Goal: Check status: Check status

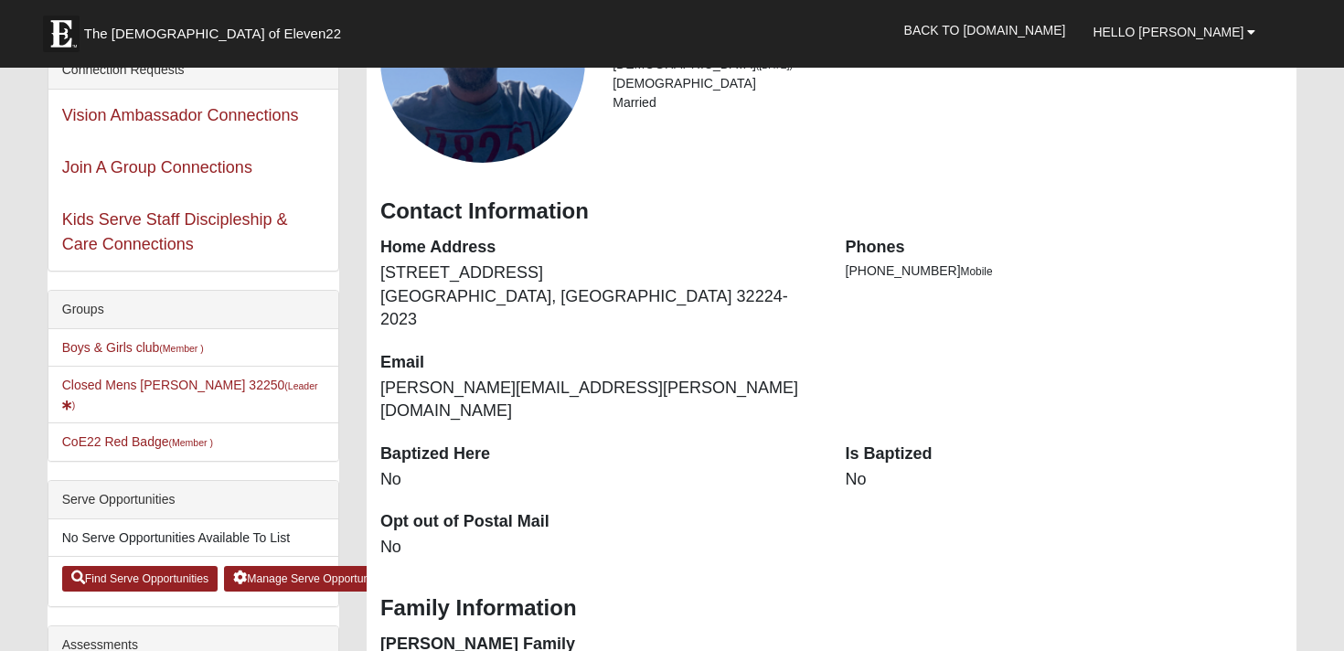
scroll to position [202, 0]
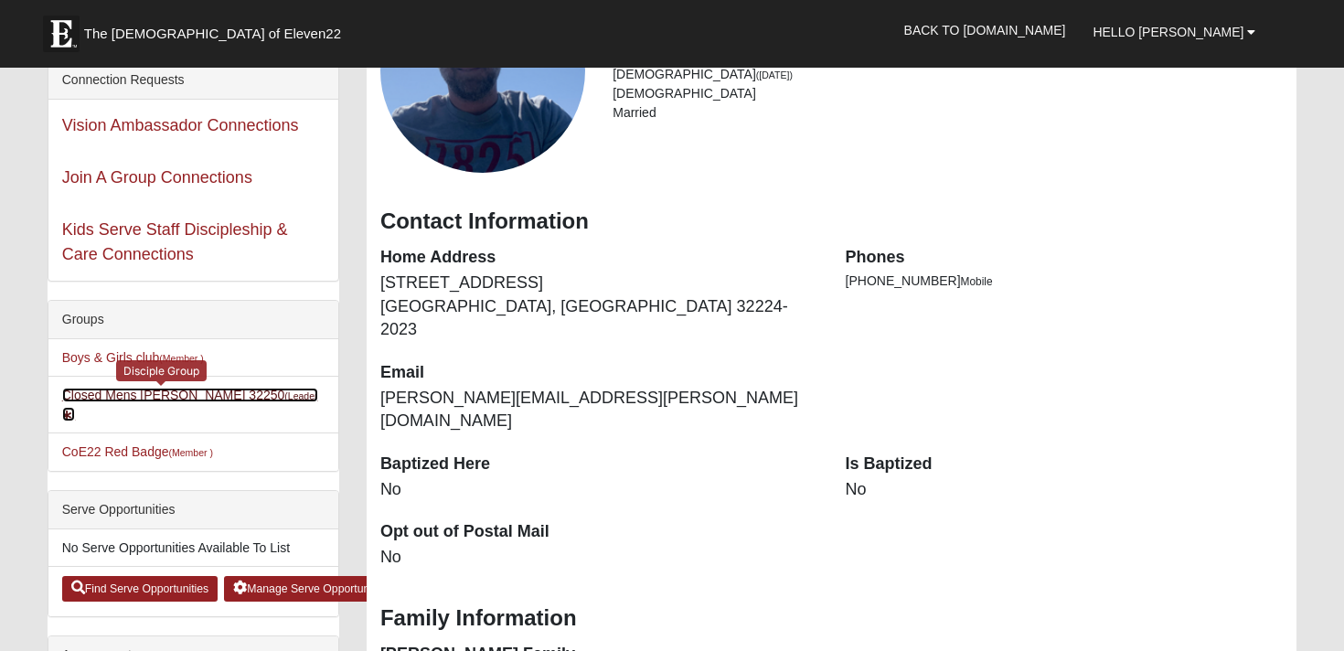
click at [176, 399] on link "Closed Mens Britt 32250 (Leader )" at bounding box center [190, 405] width 256 height 34
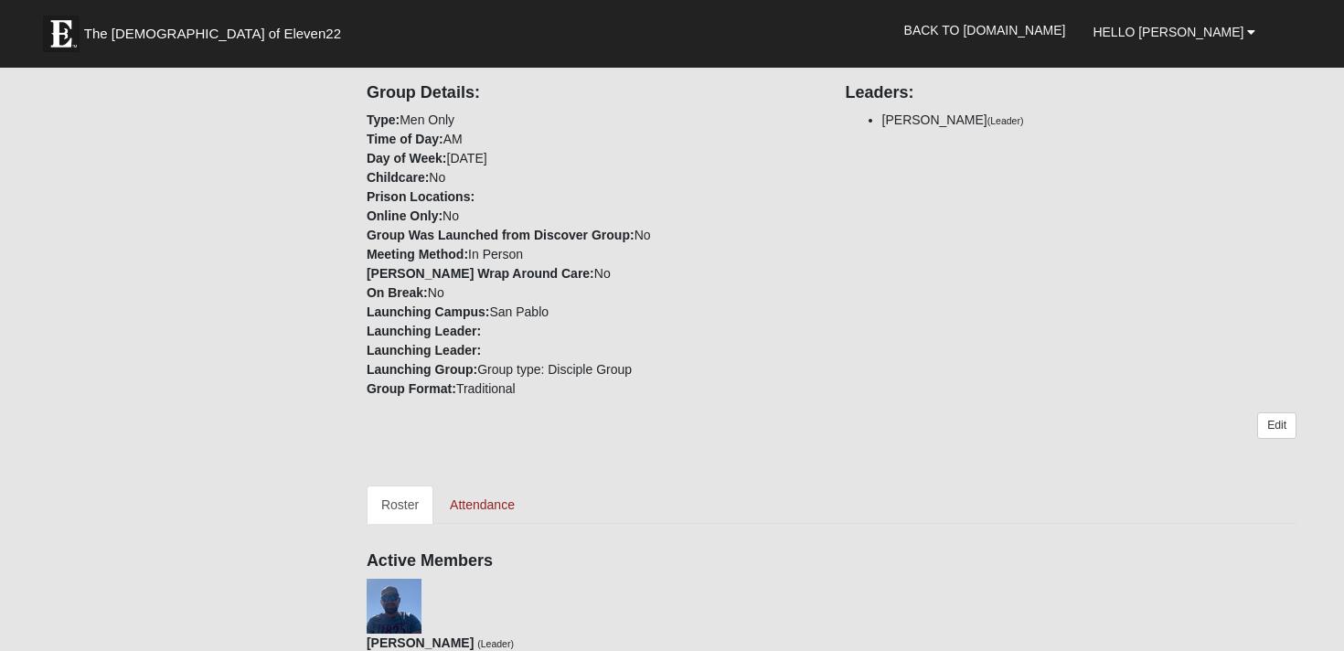
scroll to position [366, 0]
click at [479, 507] on link "Attendance" at bounding box center [482, 504] width 94 height 38
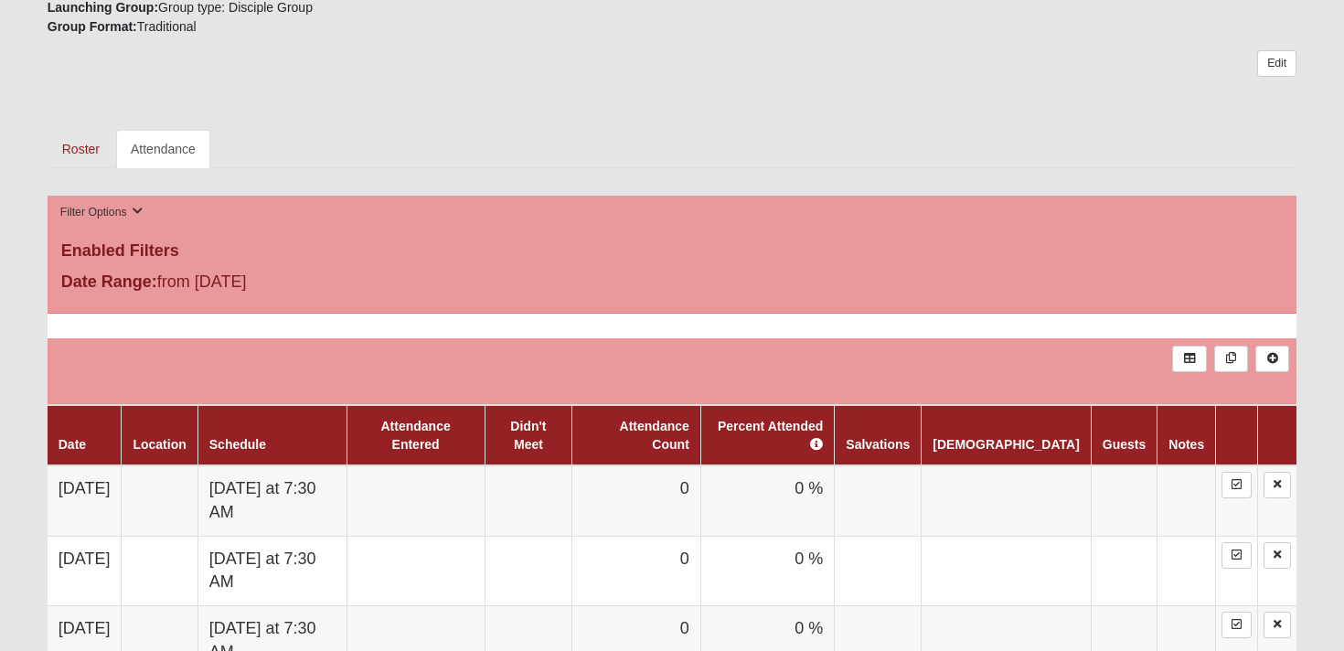
scroll to position [742, 0]
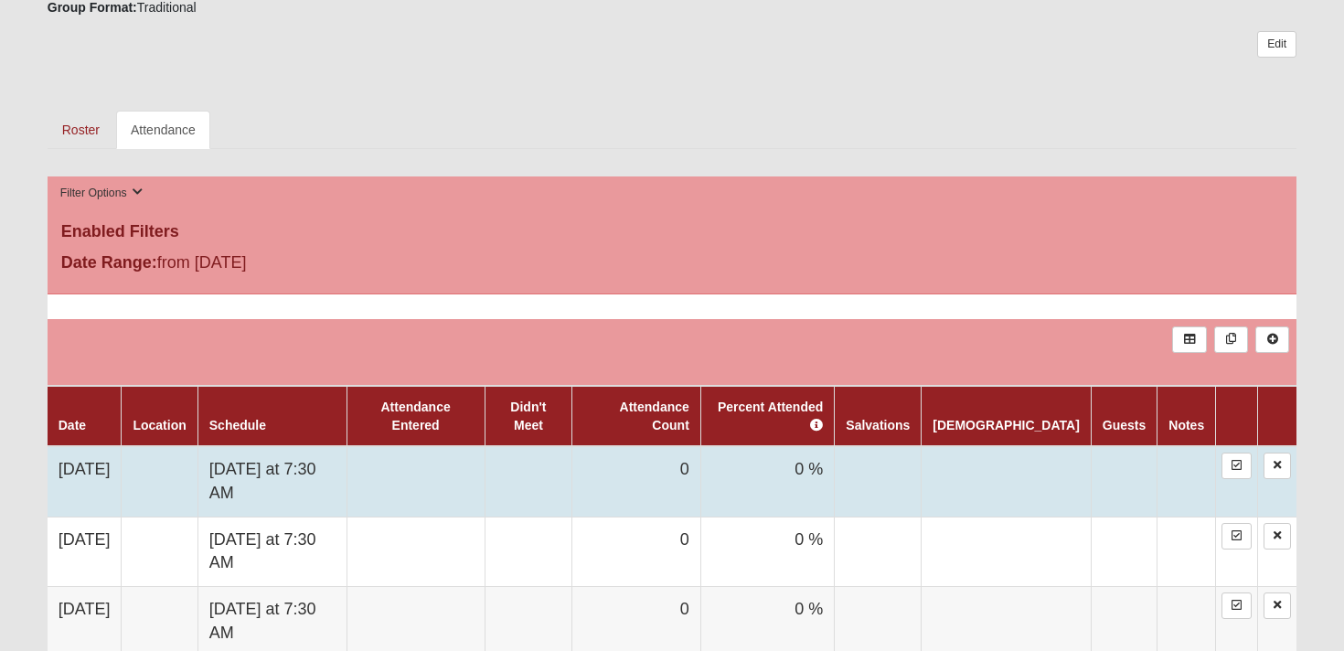
click at [669, 455] on td "0" at bounding box center [637, 481] width 128 height 70
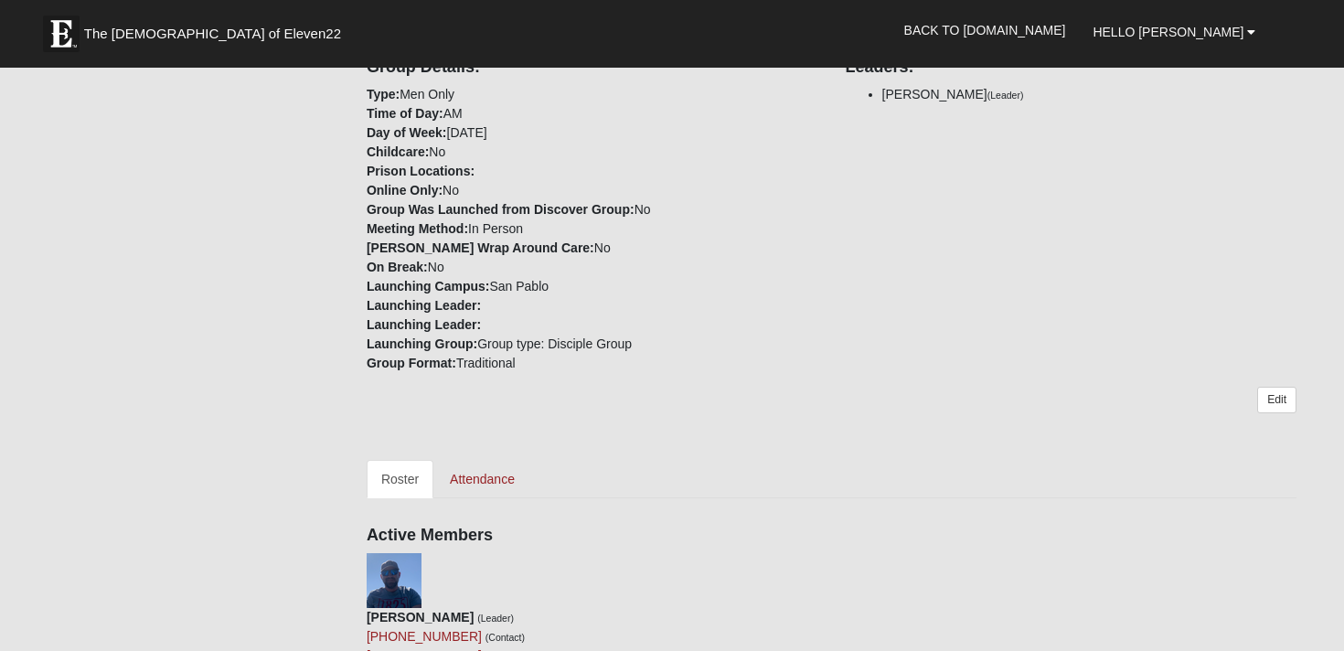
scroll to position [411, 0]
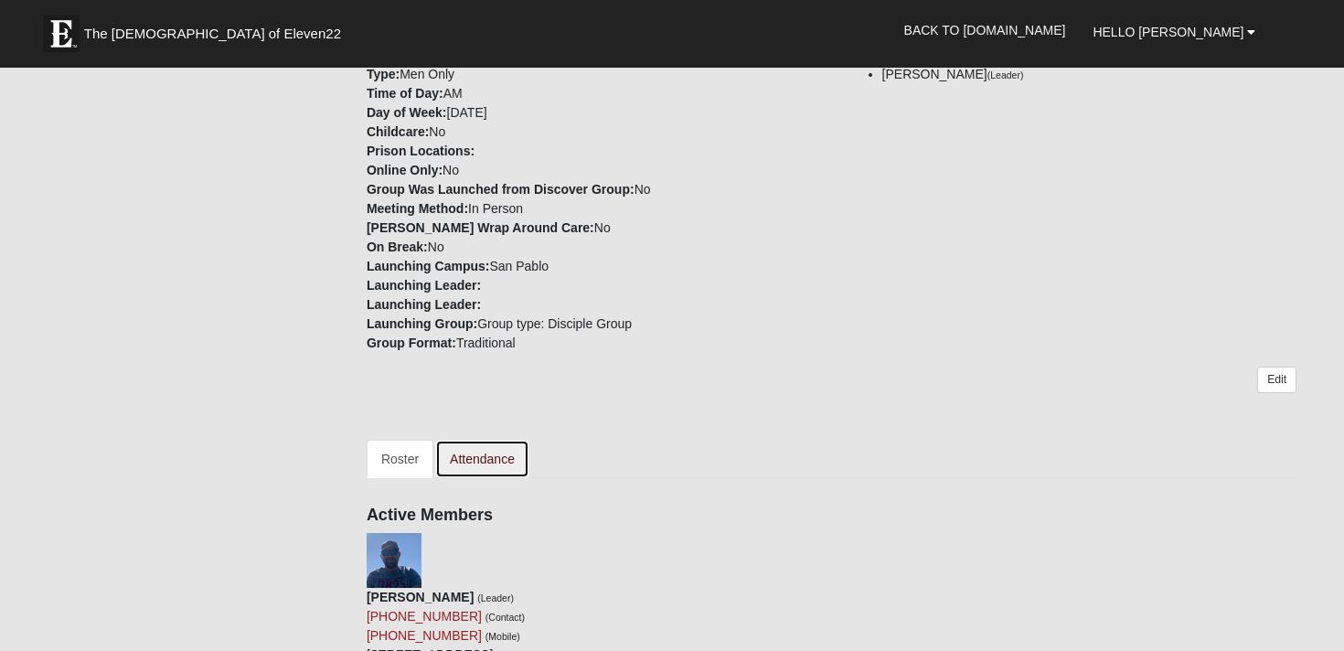
click at [485, 456] on link "Attendance" at bounding box center [482, 459] width 94 height 38
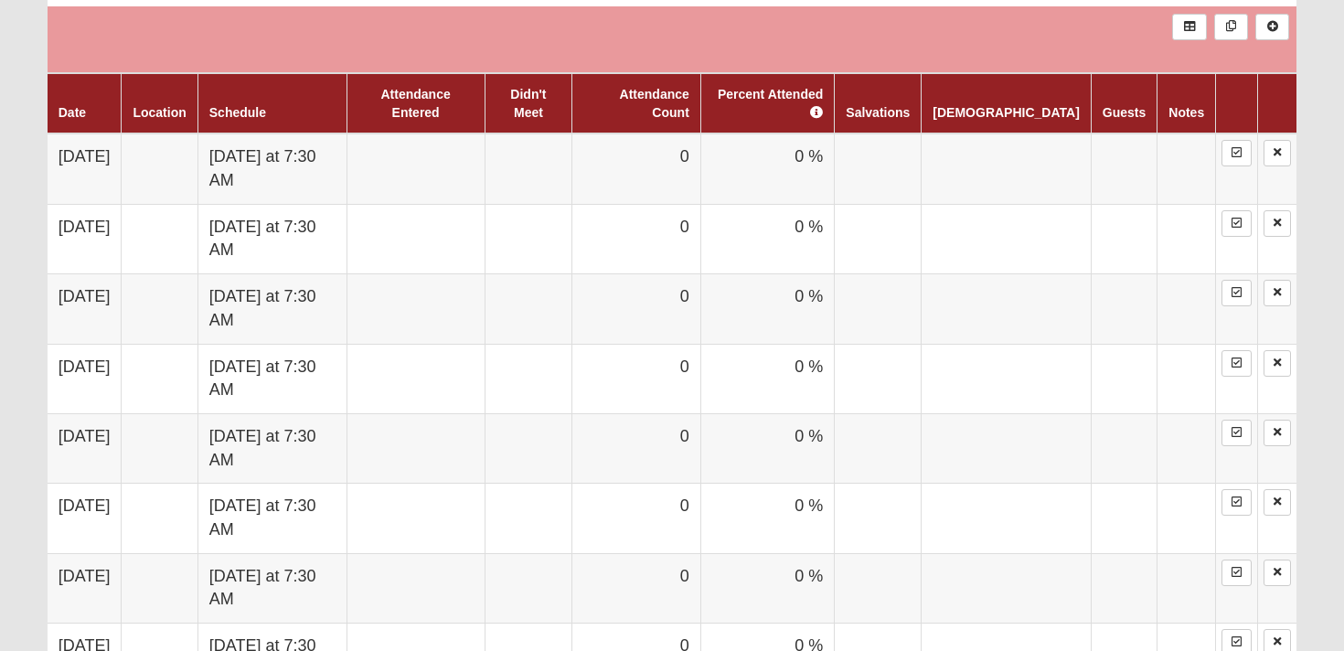
scroll to position [1043, 0]
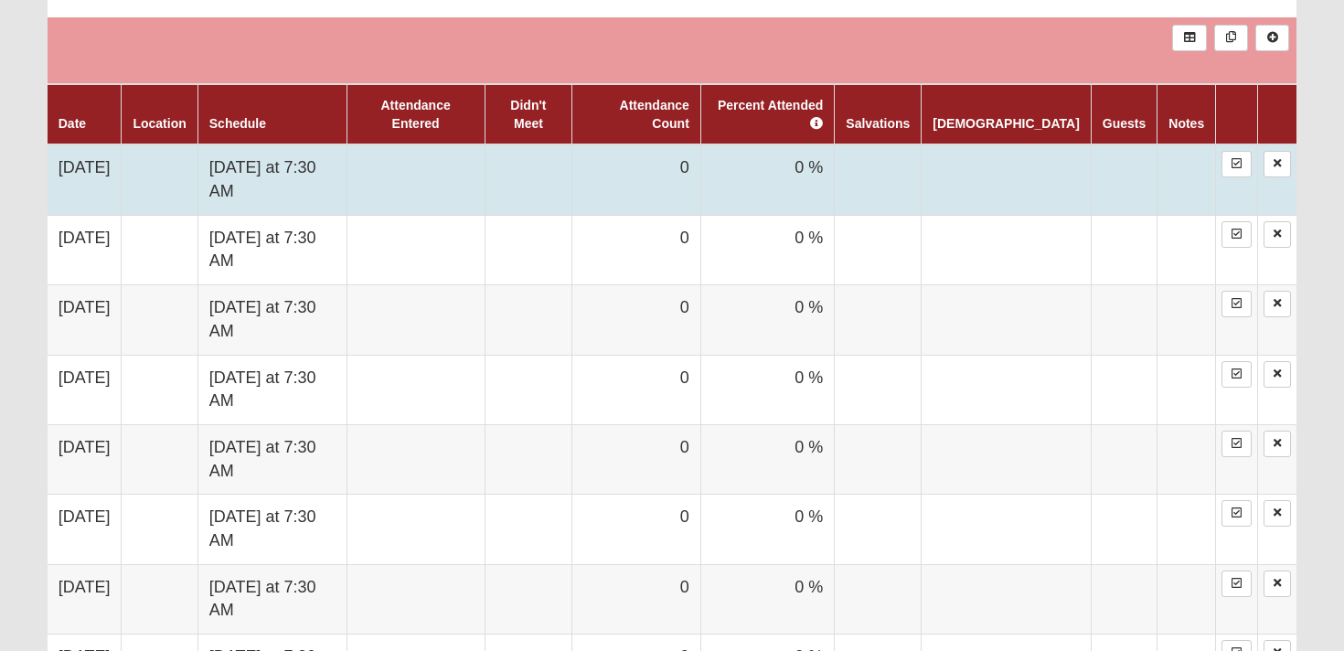
click at [300, 154] on td "Friday at 7:30 AM" at bounding box center [272, 179] width 149 height 70
